Goal: Browse casually

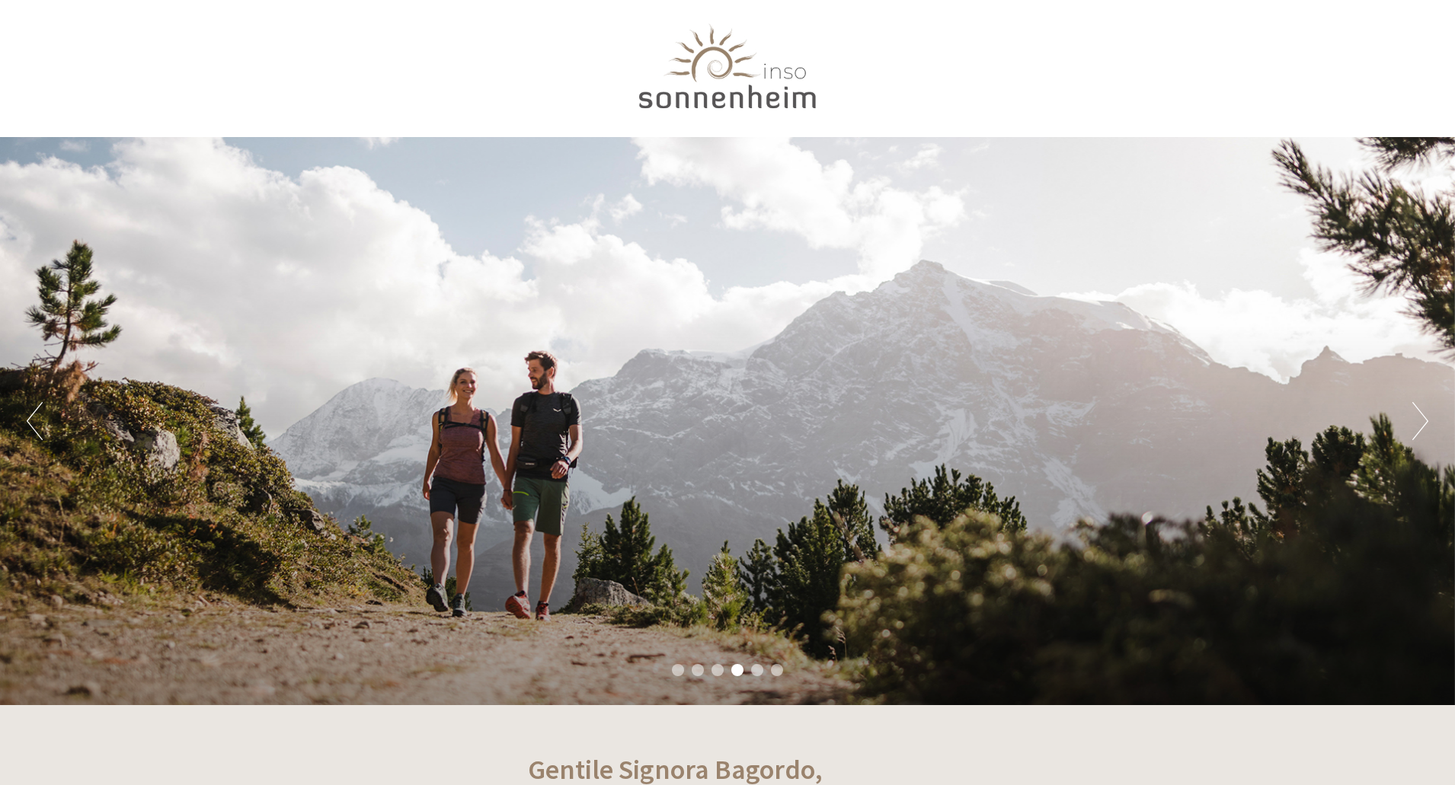
click at [756, 68] on div at bounding box center [727, 70] width 853 height 124
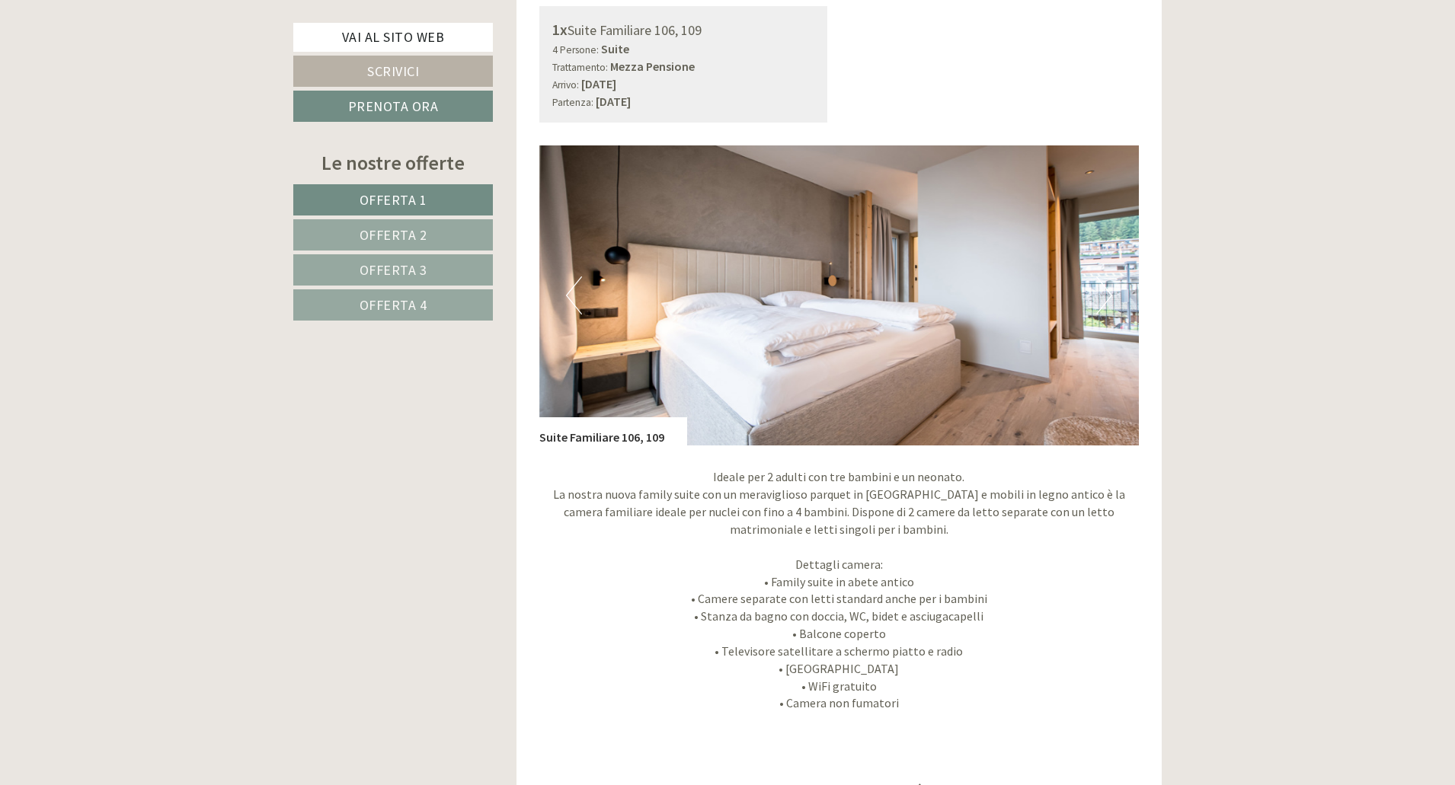
scroll to position [1447, 0]
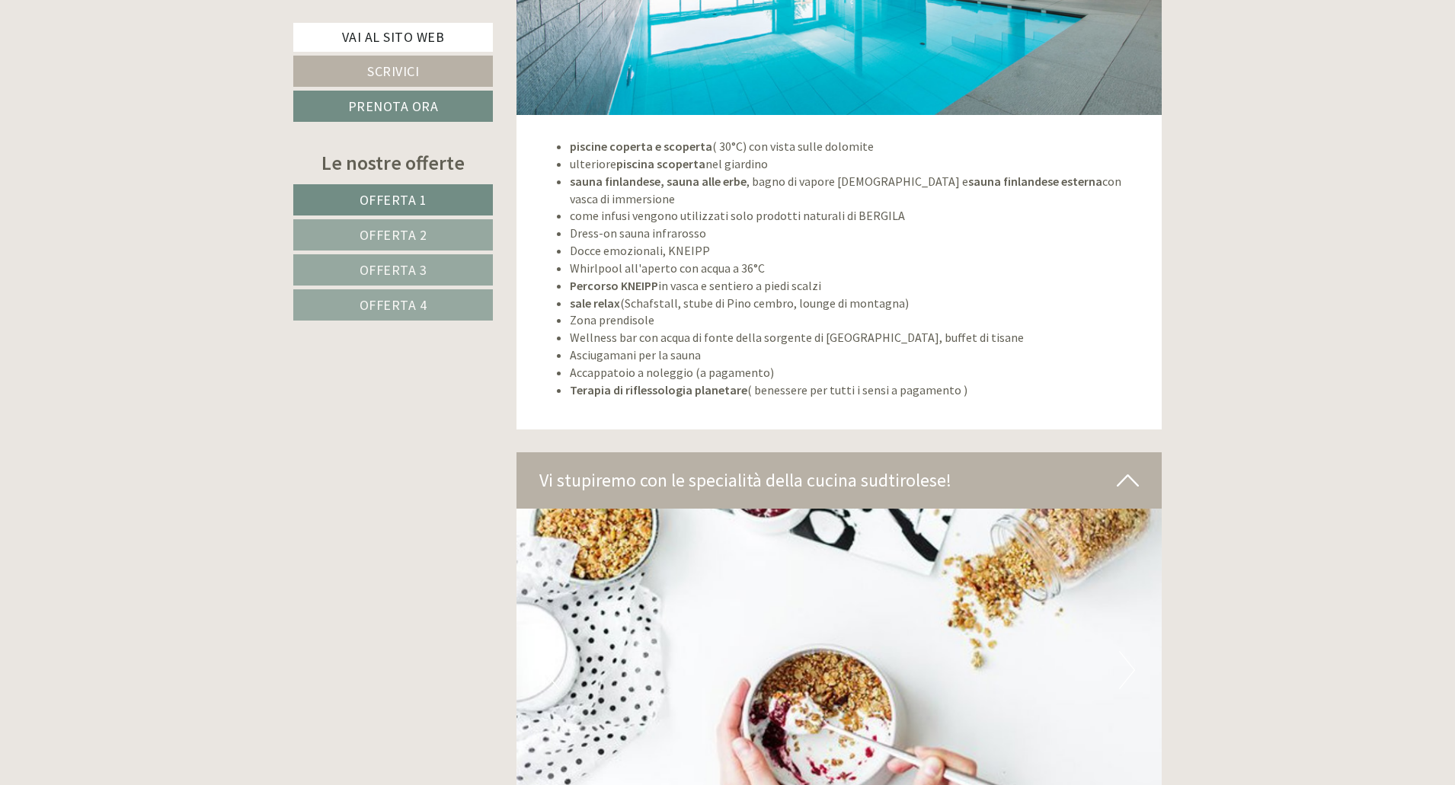
scroll to position [5637, 0]
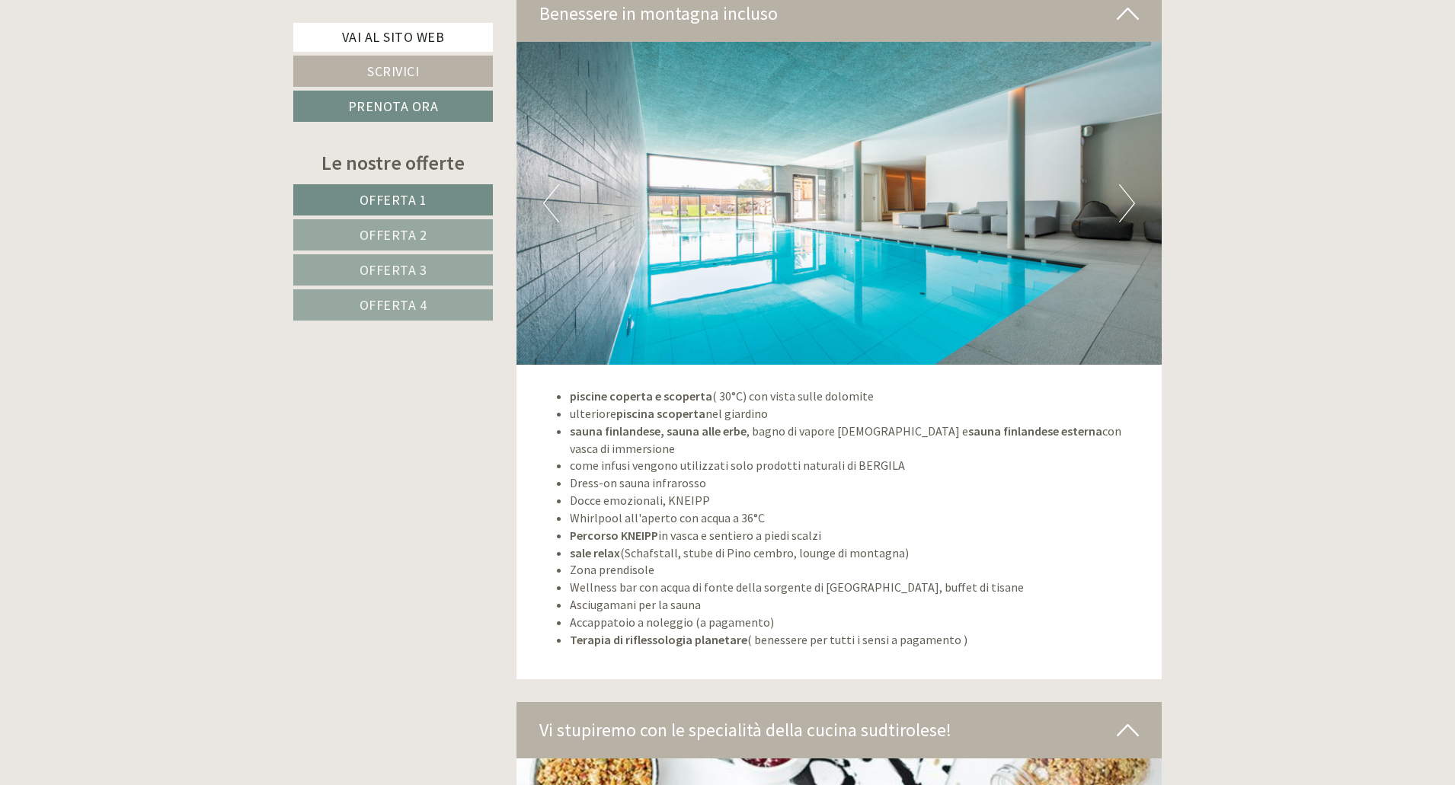
click at [1125, 205] on button "Next" at bounding box center [1127, 203] width 16 height 38
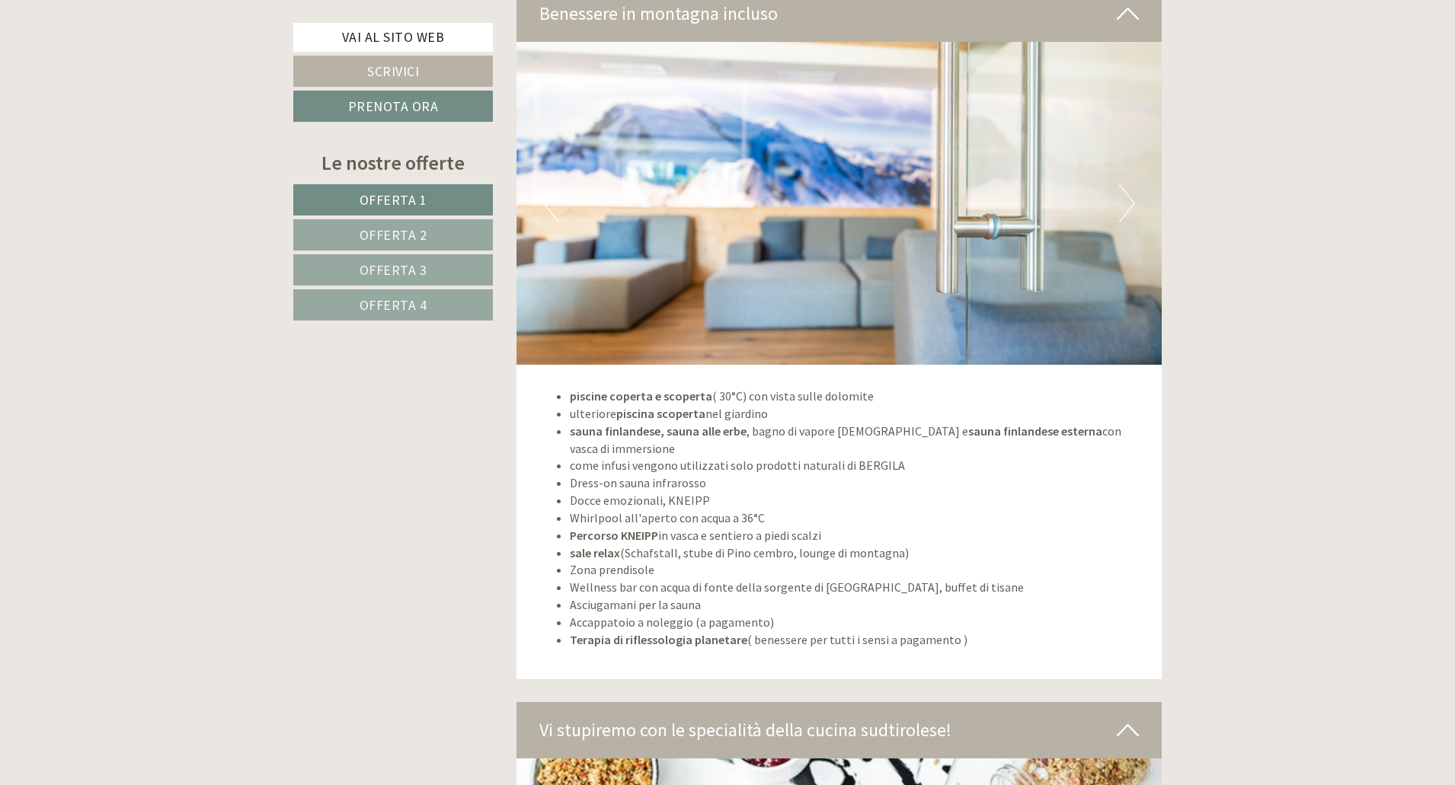
click at [1125, 205] on button "Next" at bounding box center [1127, 203] width 16 height 38
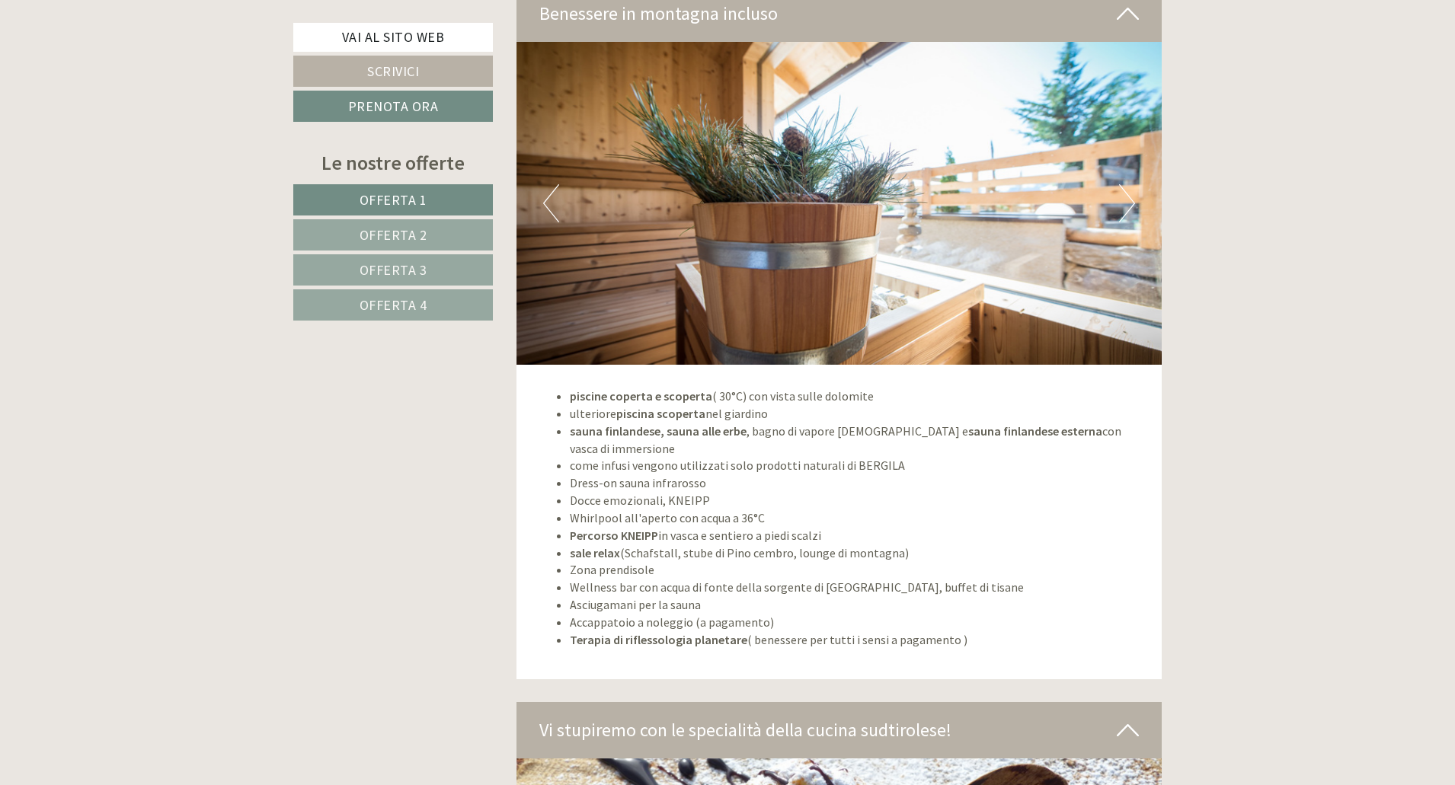
click at [1125, 205] on button "Next" at bounding box center [1127, 203] width 16 height 38
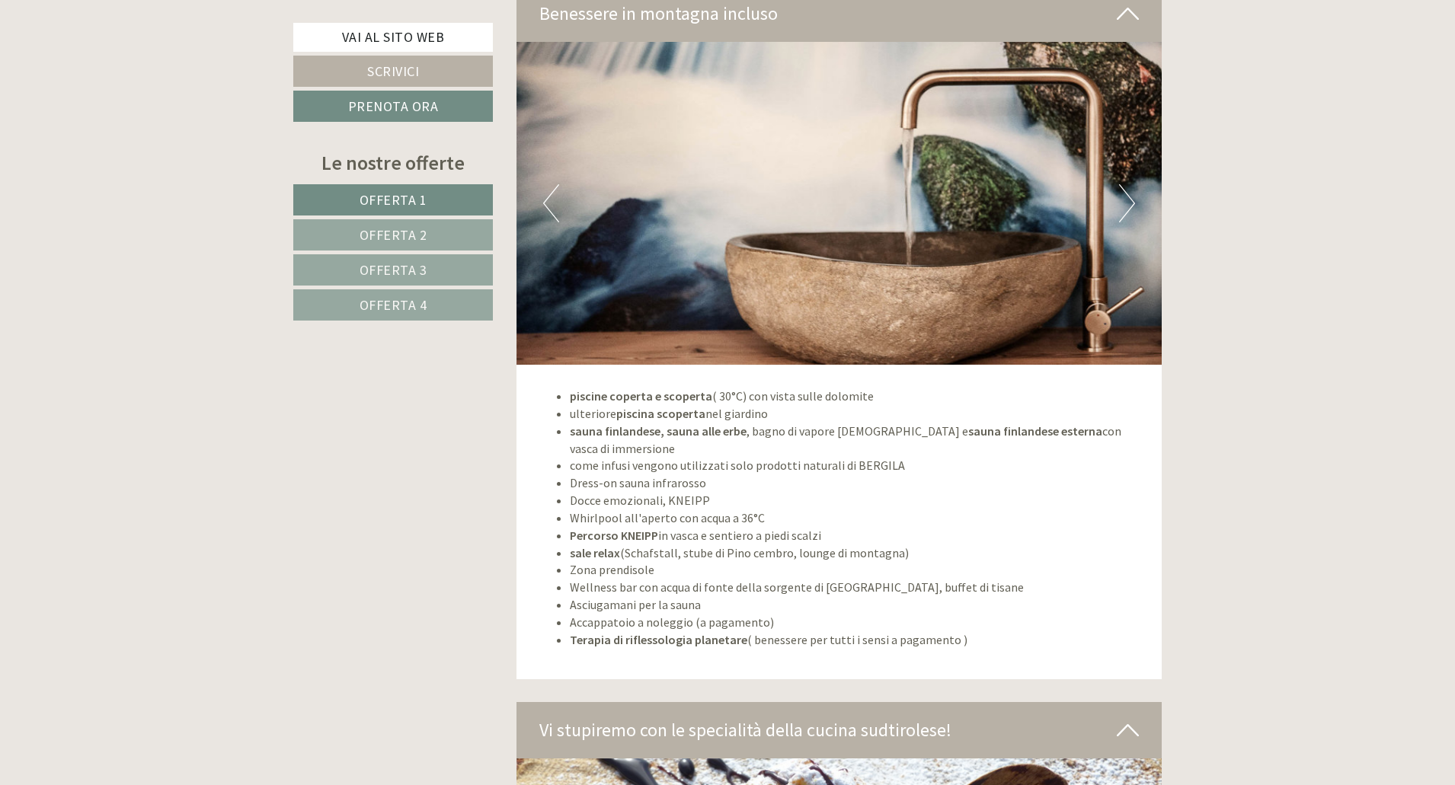
click at [1125, 205] on button "Next" at bounding box center [1127, 203] width 16 height 38
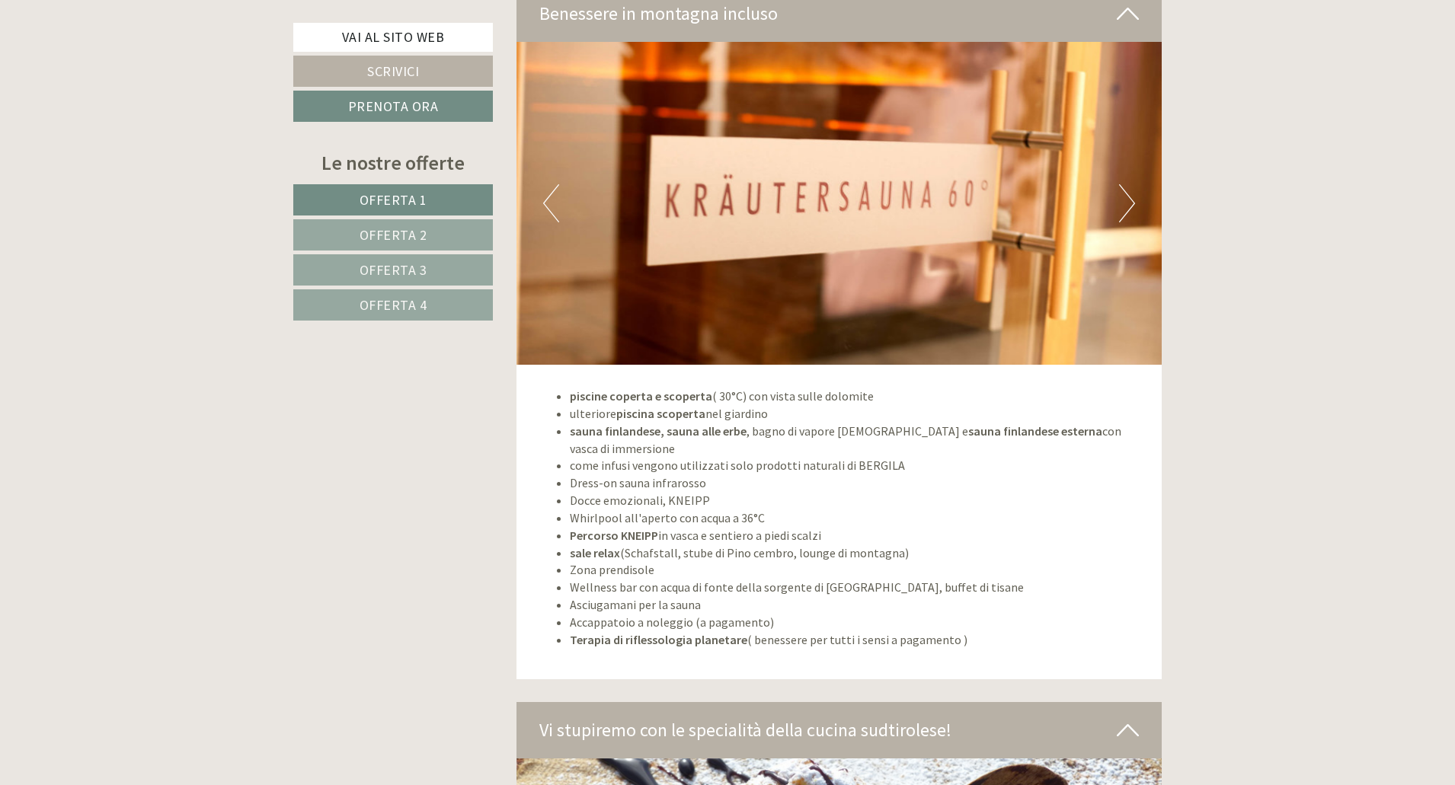
click at [1125, 205] on button "Next" at bounding box center [1127, 203] width 16 height 38
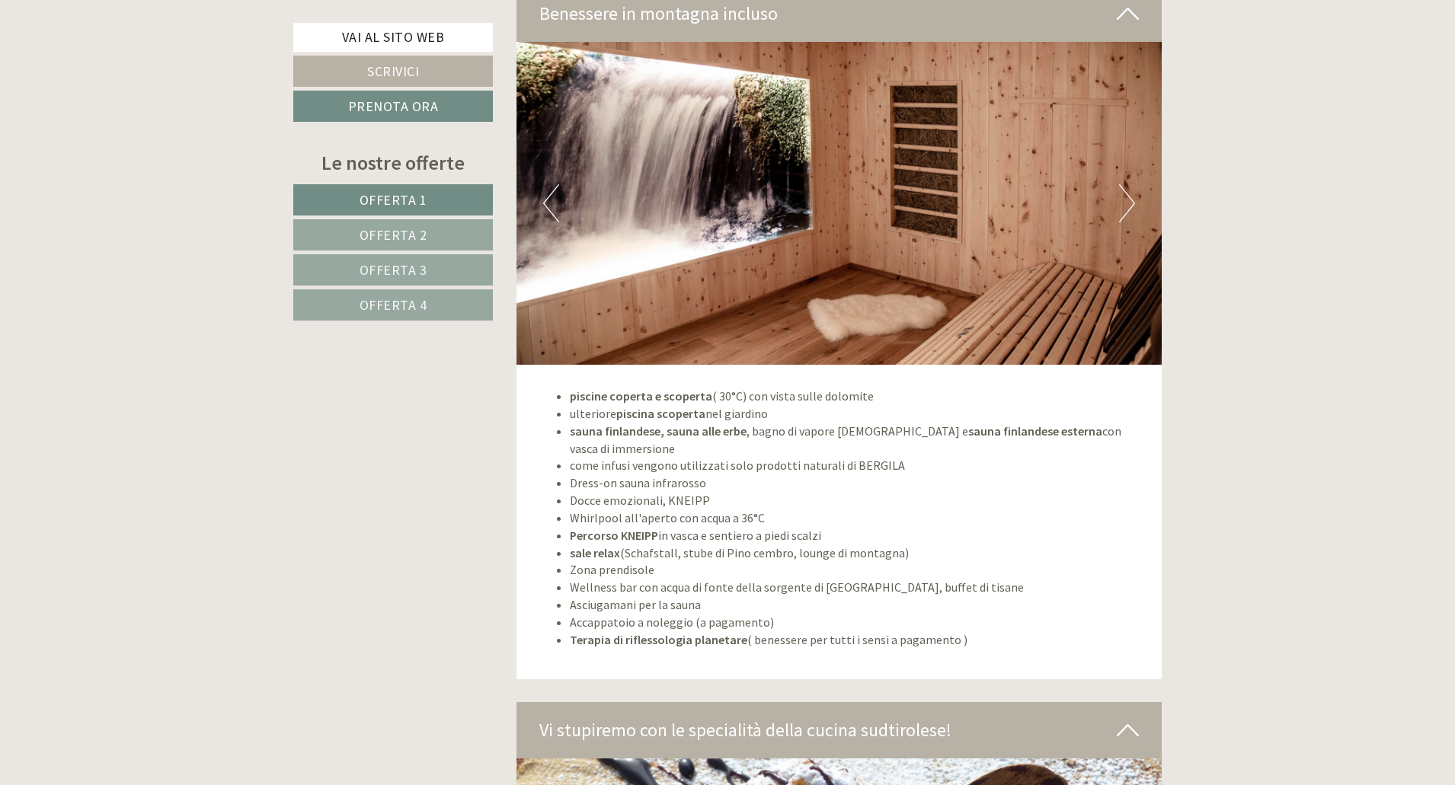
click at [1125, 205] on button "Next" at bounding box center [1127, 203] width 16 height 38
click at [1125, 206] on button "Next" at bounding box center [1127, 203] width 16 height 38
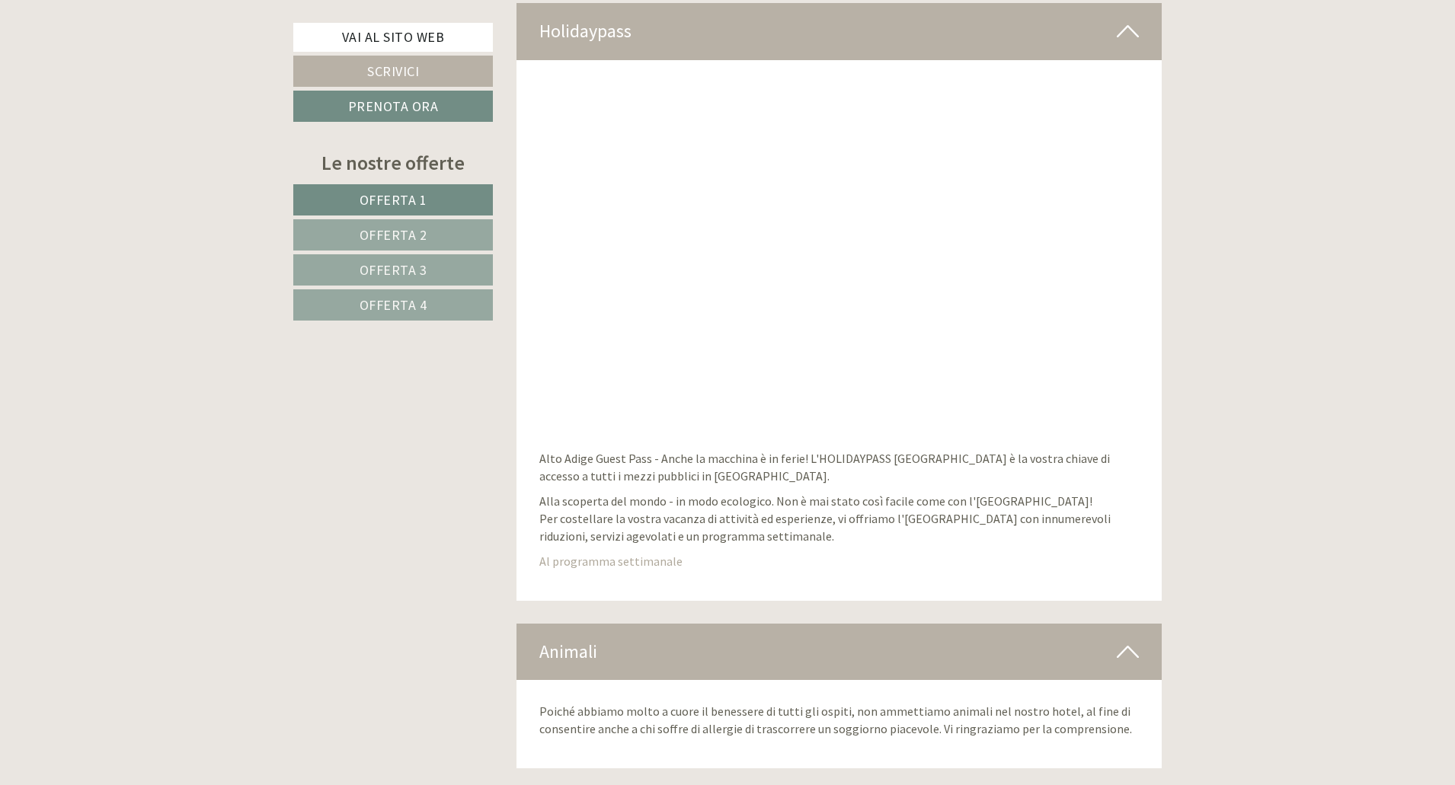
scroll to position [7618, 0]
